Goal: Task Accomplishment & Management: Complete application form

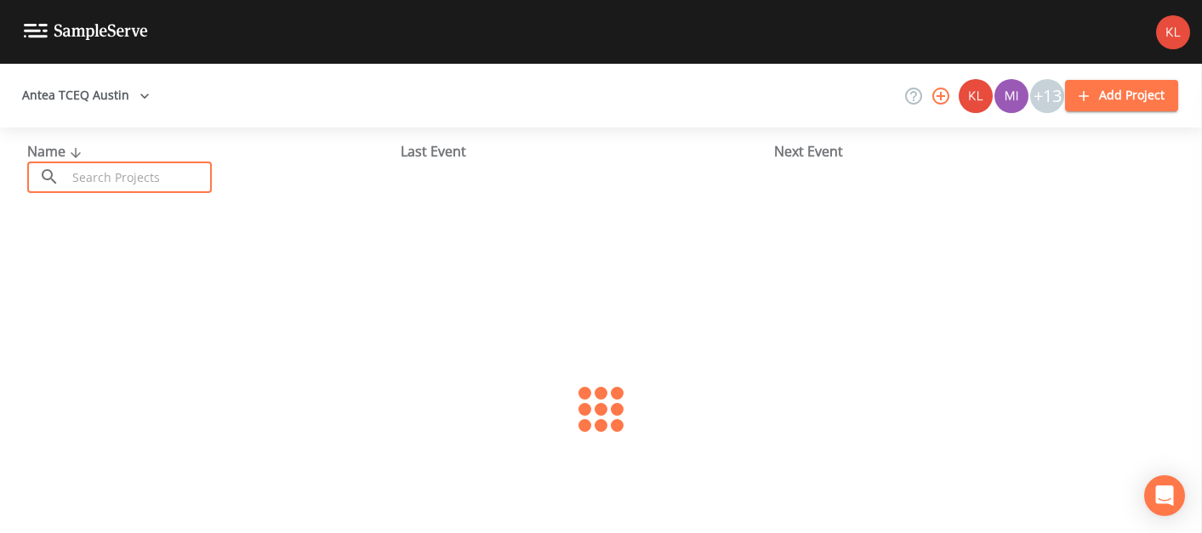
click at [161, 164] on input "text" at bounding box center [138, 177] width 145 height 31
type input "royal oak"
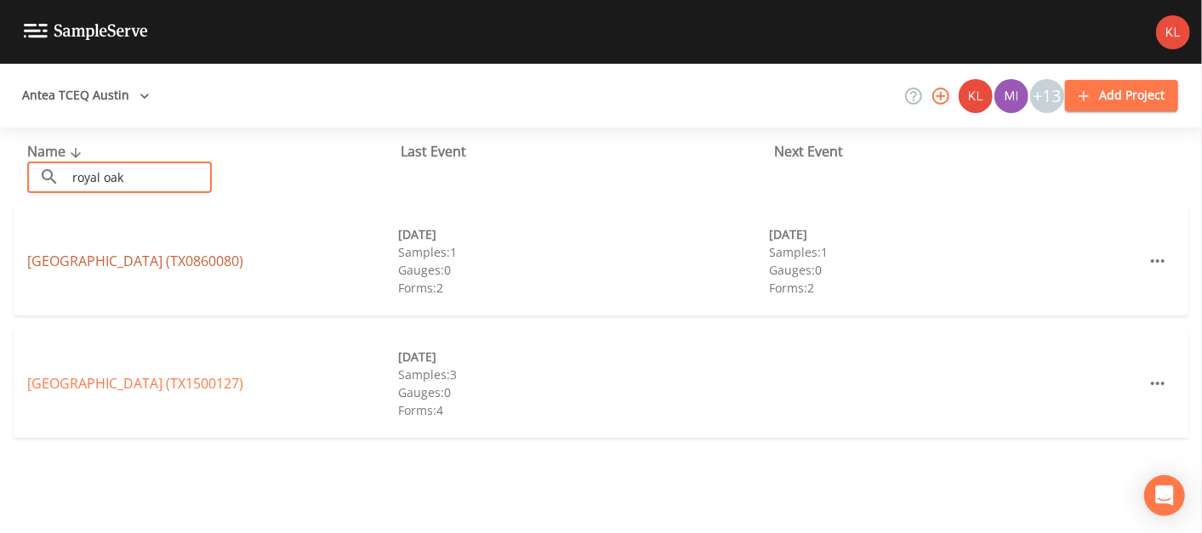
click at [166, 255] on link "[GEOGRAPHIC_DATA] (TX0860080)" at bounding box center [135, 261] width 216 height 19
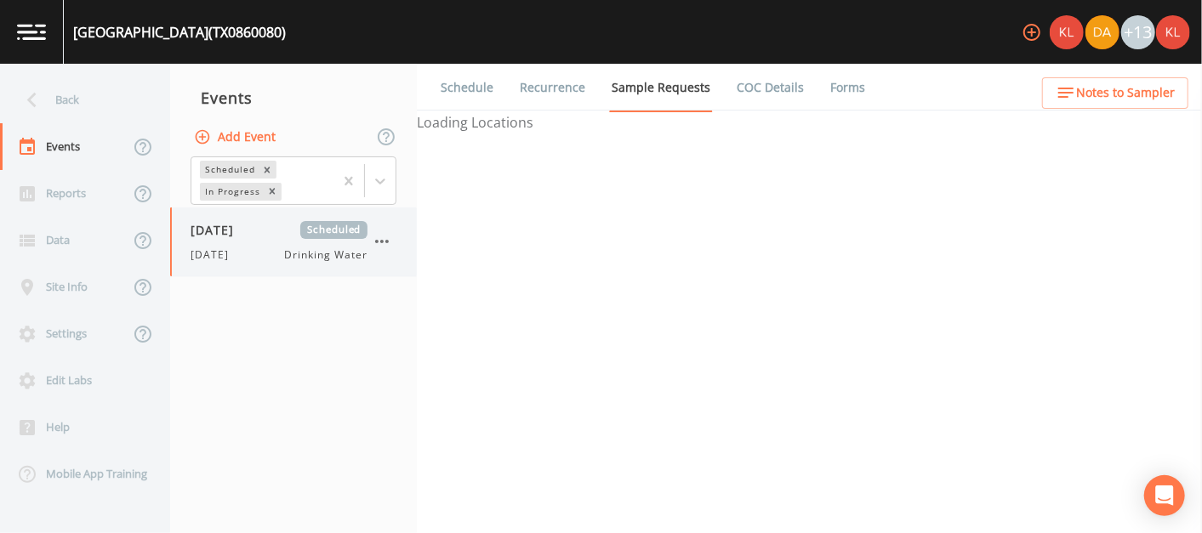
click at [261, 243] on div "[DATE] Scheduled [DATE] Drinking Water" at bounding box center [279, 242] width 177 height 42
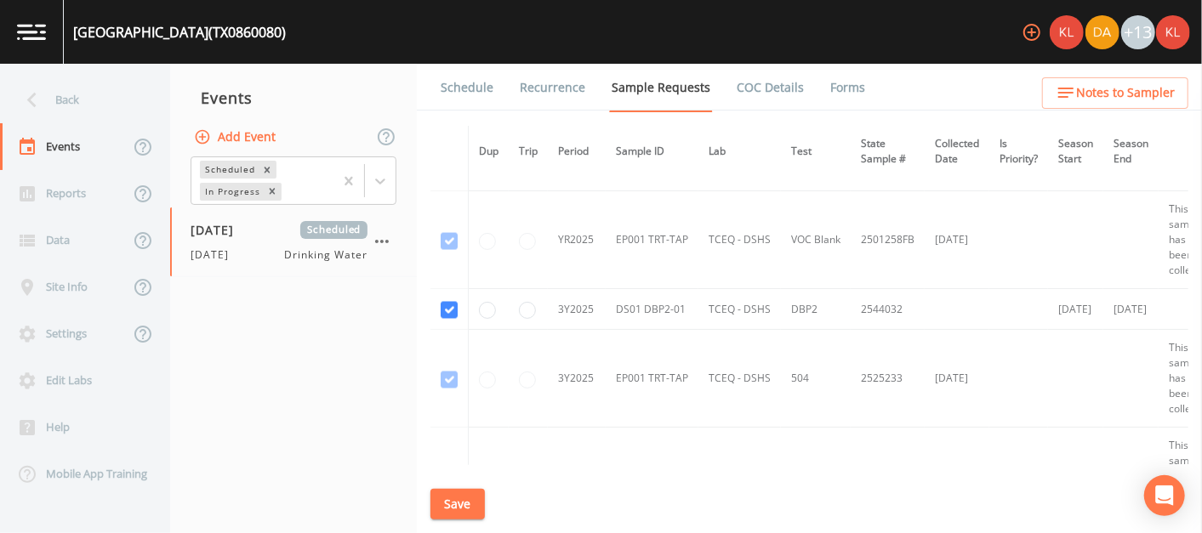
scroll to position [1714, 0]
click at [452, 510] on button "Save" at bounding box center [457, 504] width 54 height 31
click at [450, 68] on link "Schedule" at bounding box center [467, 88] width 58 height 48
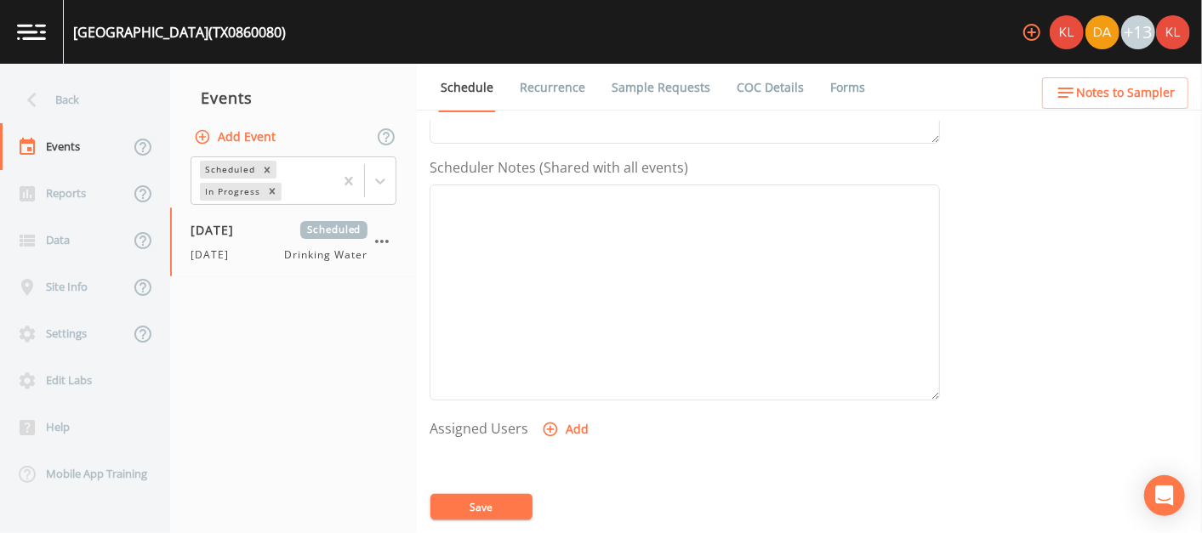
scroll to position [664, 0]
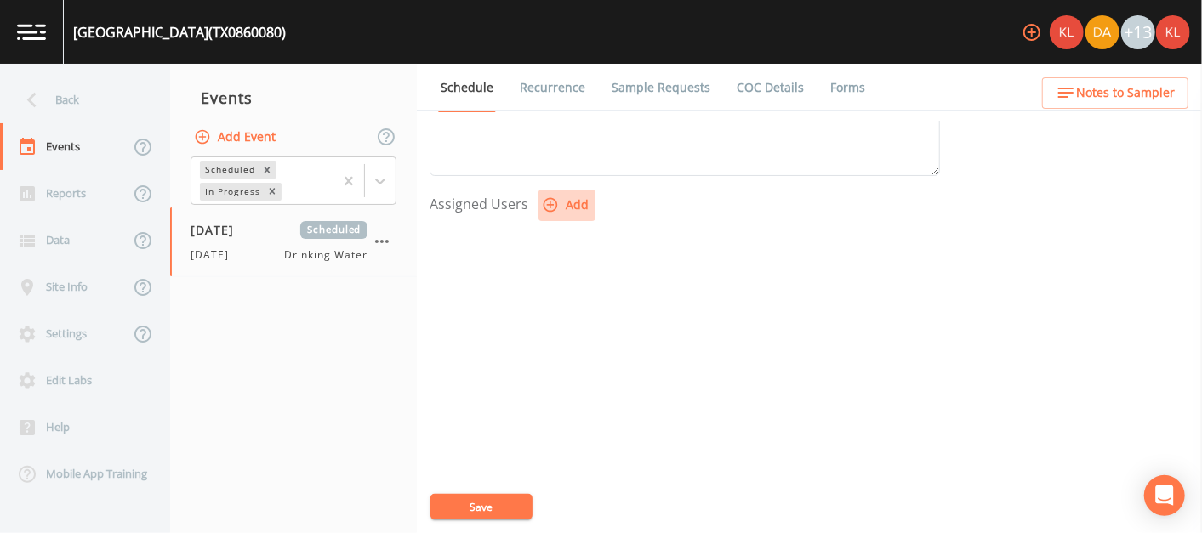
click at [559, 208] on button "Add" at bounding box center [566, 205] width 57 height 31
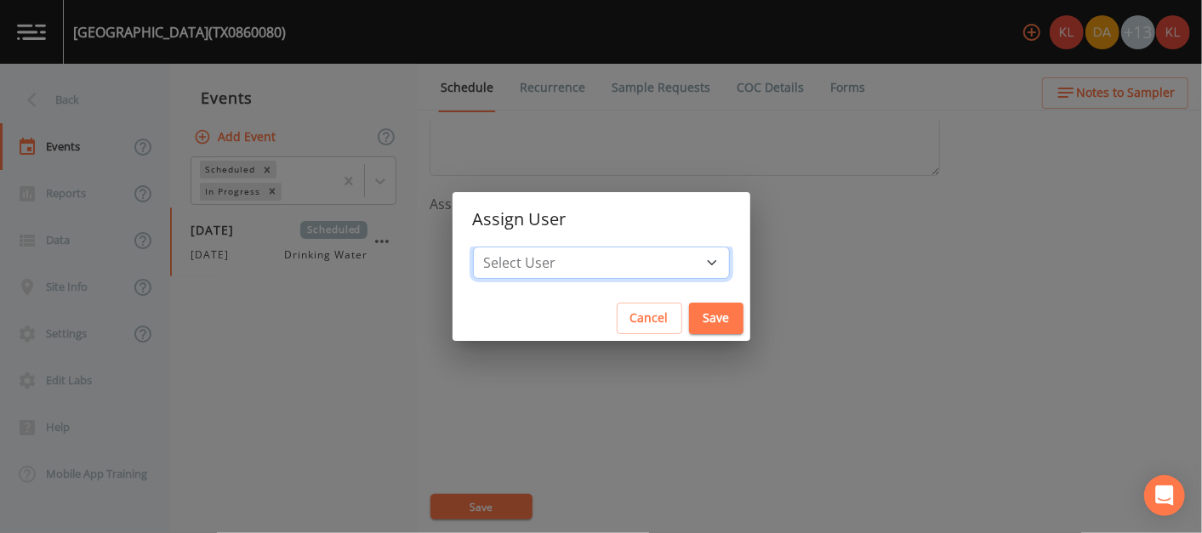
click at [617, 259] on select "Select User [PERSON_NAME] [PERSON_NAME] [PERSON_NAME] [PERSON_NAME] [PERSON_NAM…" at bounding box center [601, 263] width 257 height 32
select select "cc3a99b6-42a3-44aa-bed9-88599eb009c7"
click at [527, 247] on select "Select User [PERSON_NAME] [PERSON_NAME] [PERSON_NAME] [PERSON_NAME] [PERSON_NAM…" at bounding box center [601, 263] width 257 height 32
click at [689, 319] on button "Save" at bounding box center [716, 318] width 54 height 31
select select
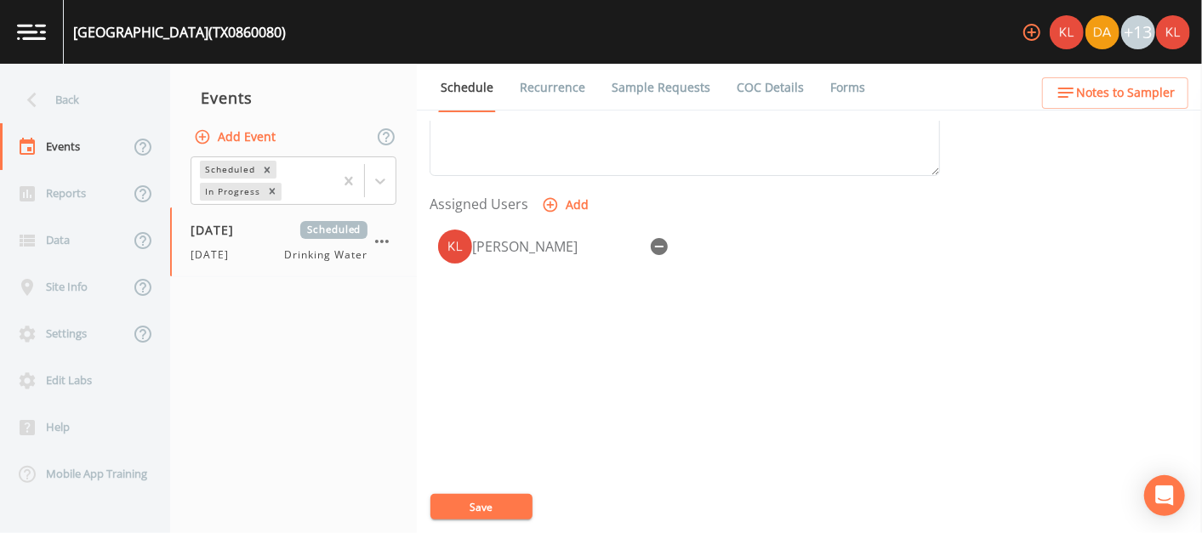
click at [485, 501] on button "Save" at bounding box center [481, 507] width 102 height 26
click at [639, 83] on link "Sample Requests" at bounding box center [661, 88] width 104 height 48
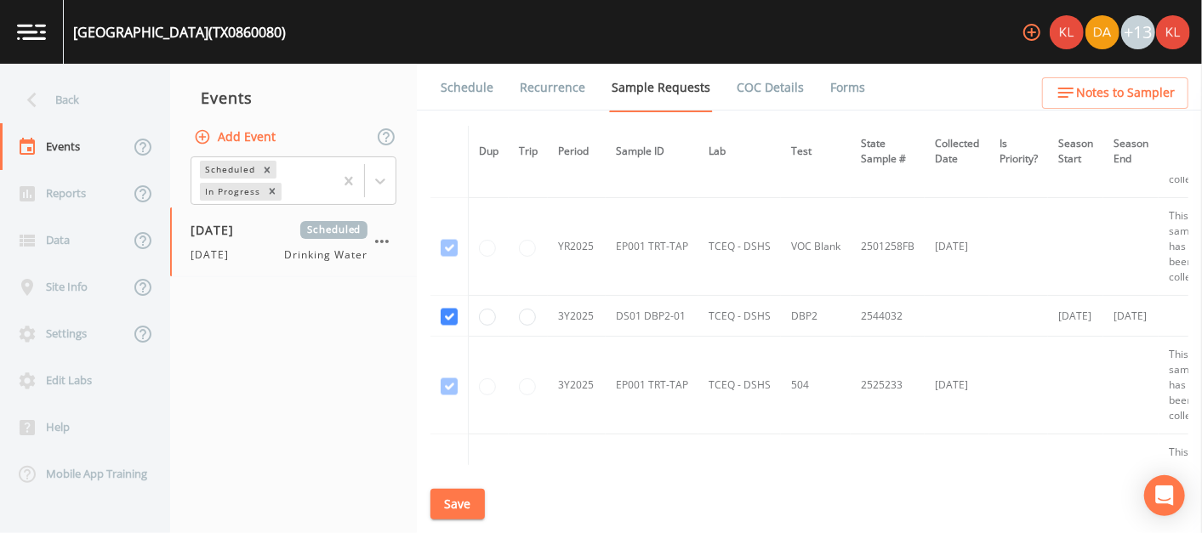
scroll to position [1708, 127]
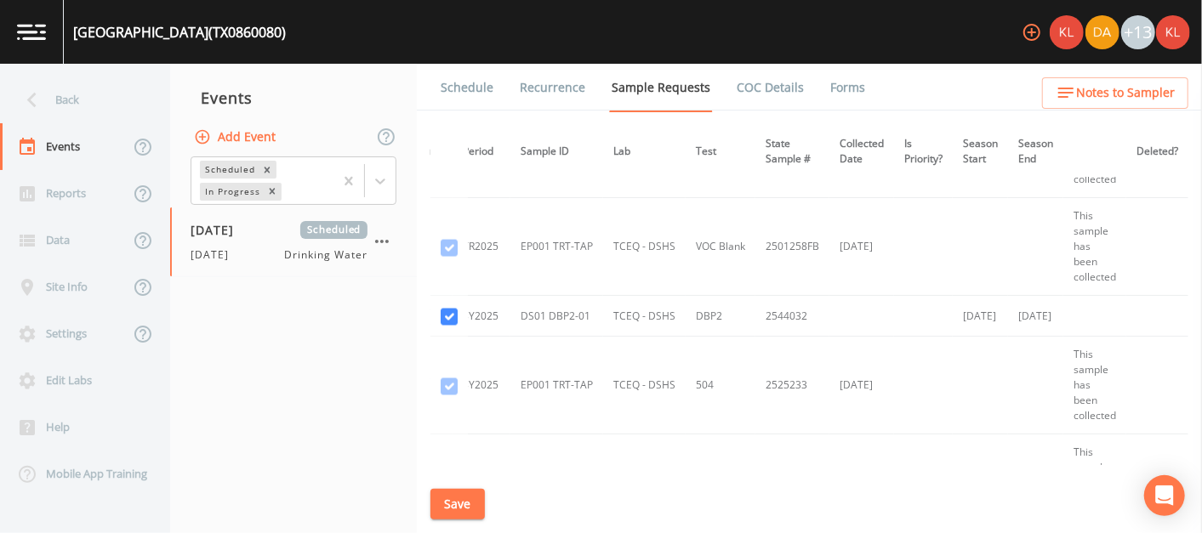
click at [438, 100] on link "Schedule" at bounding box center [467, 88] width 58 height 48
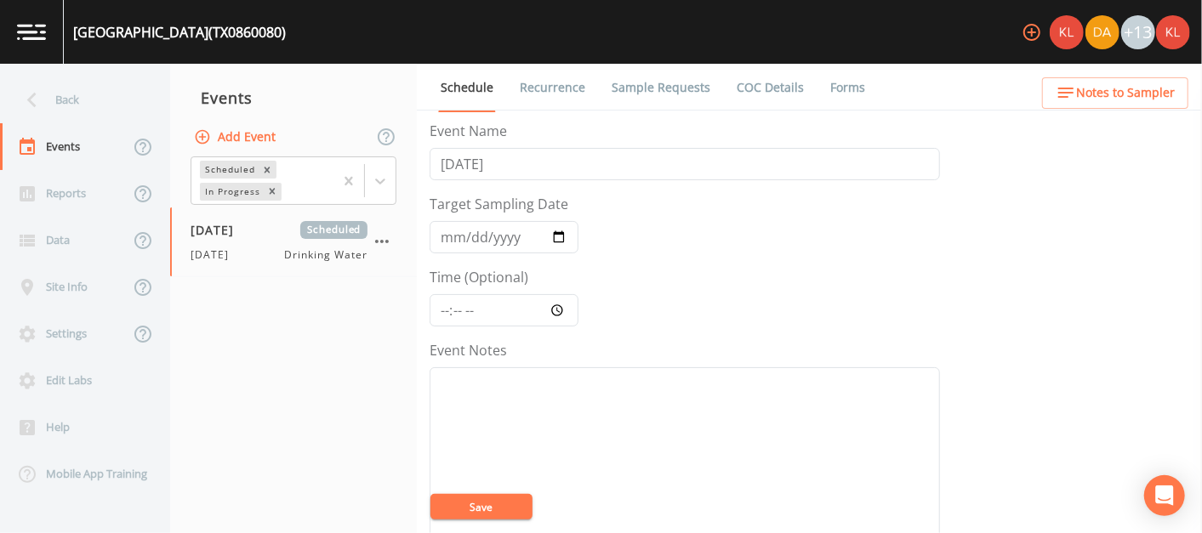
click at [588, 94] on li "Sample Requests" at bounding box center [650, 88] width 125 height 48
click at [581, 93] on link "Recurrence" at bounding box center [552, 88] width 71 height 48
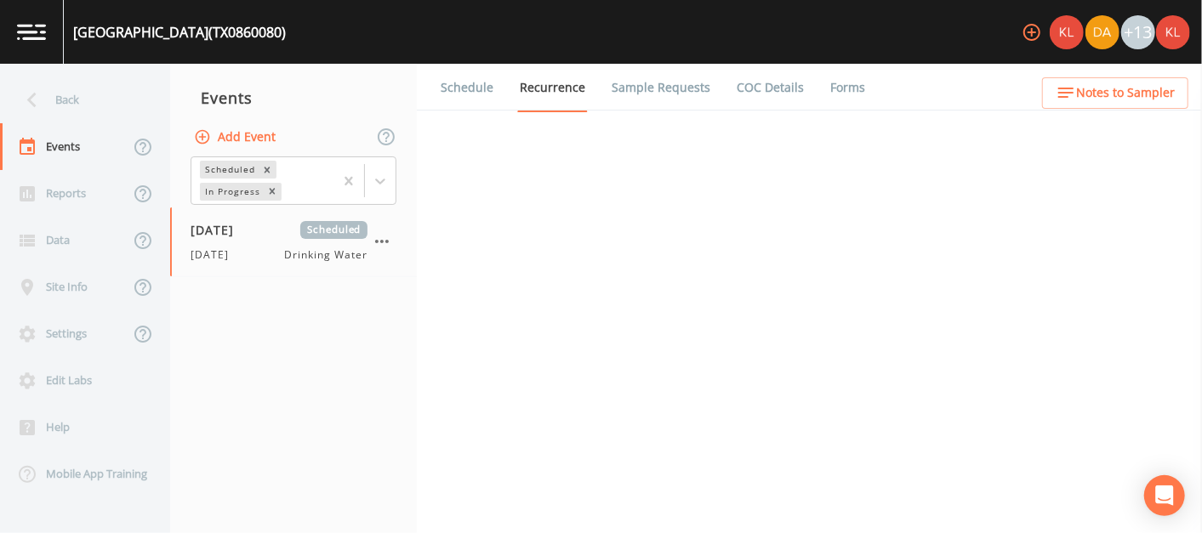
click at [664, 89] on link "Sample Requests" at bounding box center [661, 88] width 104 height 48
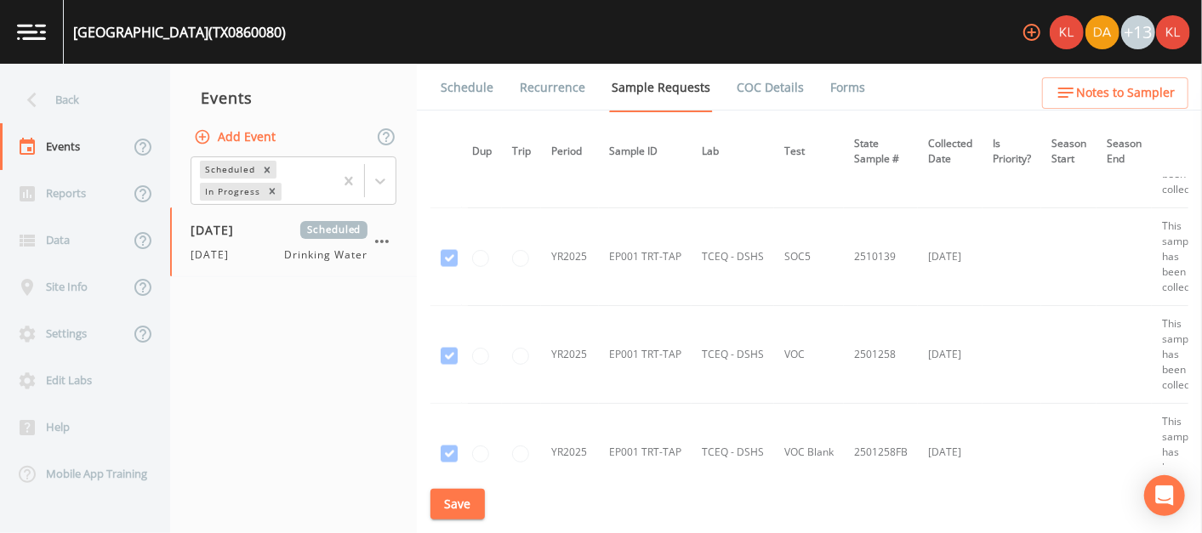
scroll to position [1507, 9]
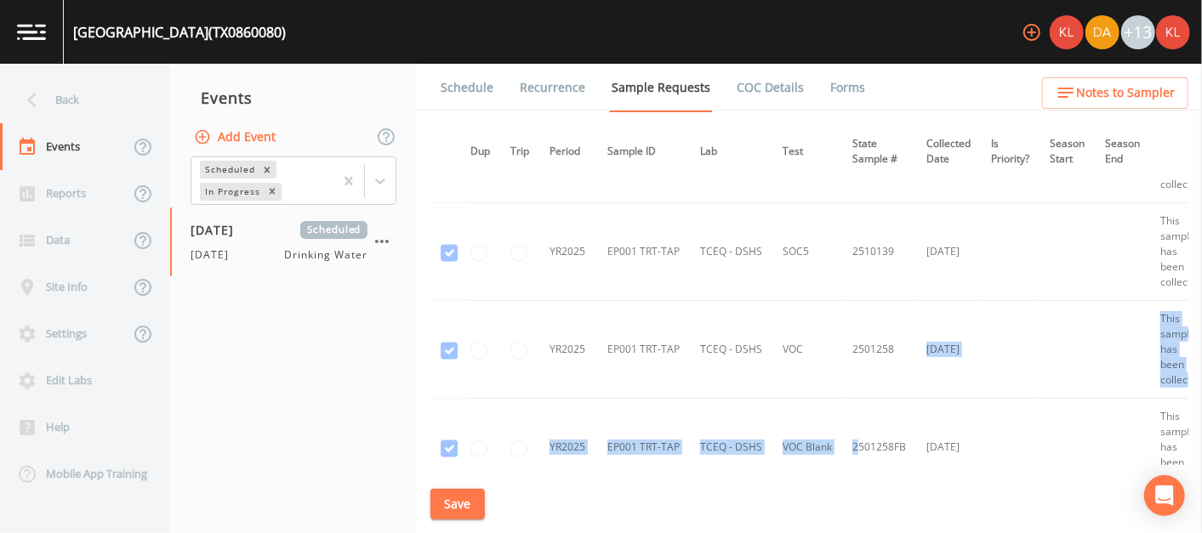
drag, startPoint x: 900, startPoint y: 342, endPoint x: 864, endPoint y: 432, distance: 97.0
click at [864, 432] on tbody "YR2024 EP001 TRT-TAP LCRA TCEQ 533 2282593 [DATE] YR2024 EP001 TRT-TAP LCRA TCE…" at bounding box center [848, 84] width 853 height 2829
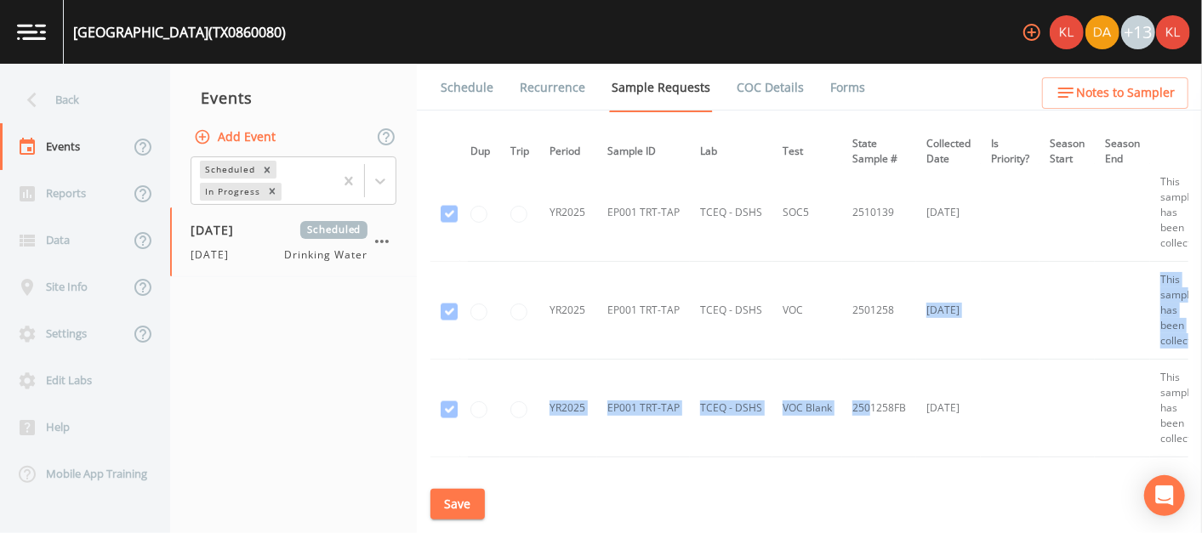
scroll to position [1555, 9]
